Goal: Information Seeking & Learning: Check status

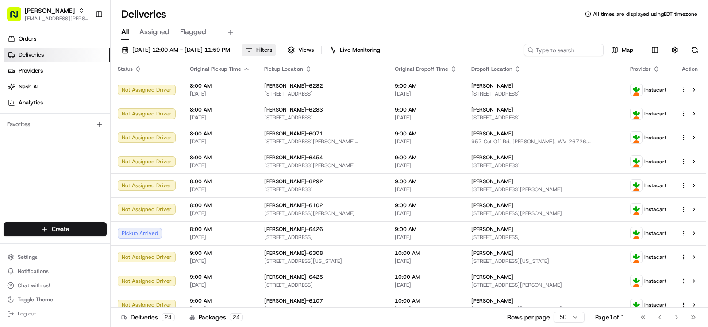
click at [272, 50] on span "Filters" at bounding box center [264, 50] width 16 height 8
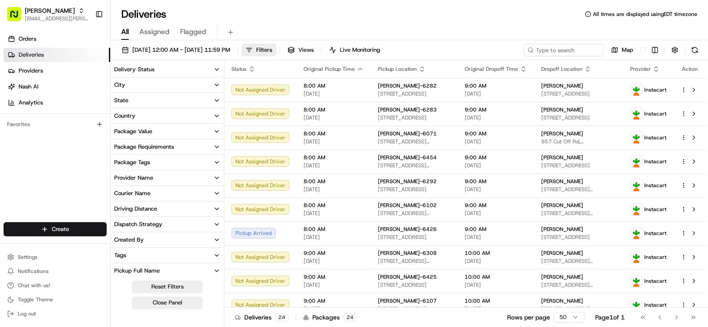
click at [138, 98] on button "State" at bounding box center [167, 100] width 113 height 15
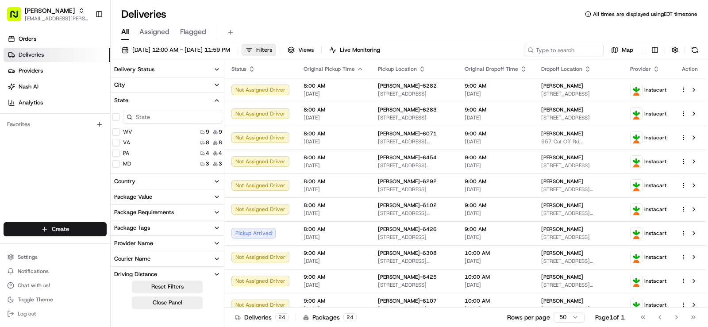
click at [142, 130] on div "WV 9 9" at bounding box center [167, 131] width 113 height 9
click at [123, 129] on label "WV" at bounding box center [127, 131] width 9 height 7
click at [119, 129] on button "WV" at bounding box center [115, 131] width 7 height 7
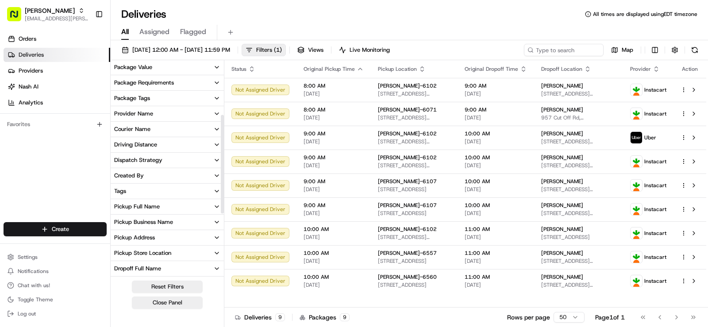
scroll to position [133, 0]
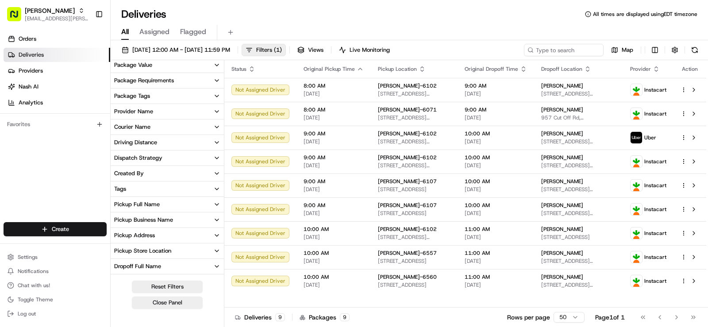
click at [146, 237] on div "Pickup Address" at bounding box center [134, 235] width 41 height 8
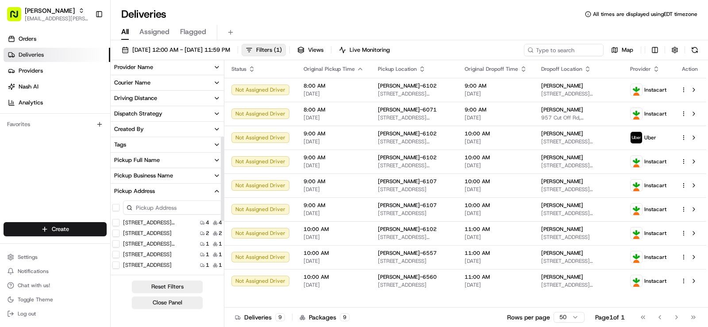
scroll to position [221, 0]
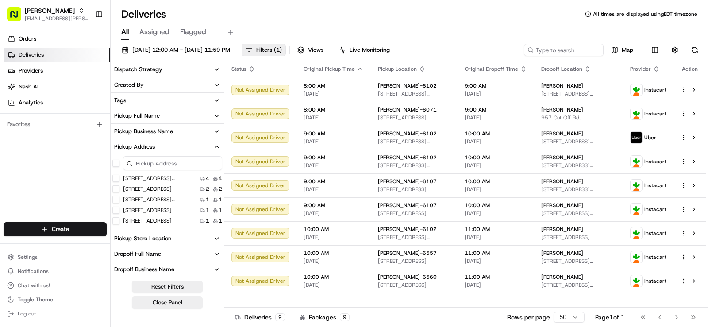
click at [115, 209] on US "[STREET_ADDRESS]" at bounding box center [115, 210] width 7 height 7
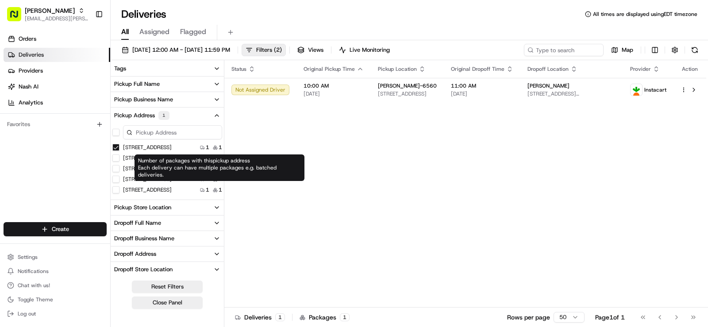
scroll to position [189, 0]
